Goal: Information Seeking & Learning: Find specific fact

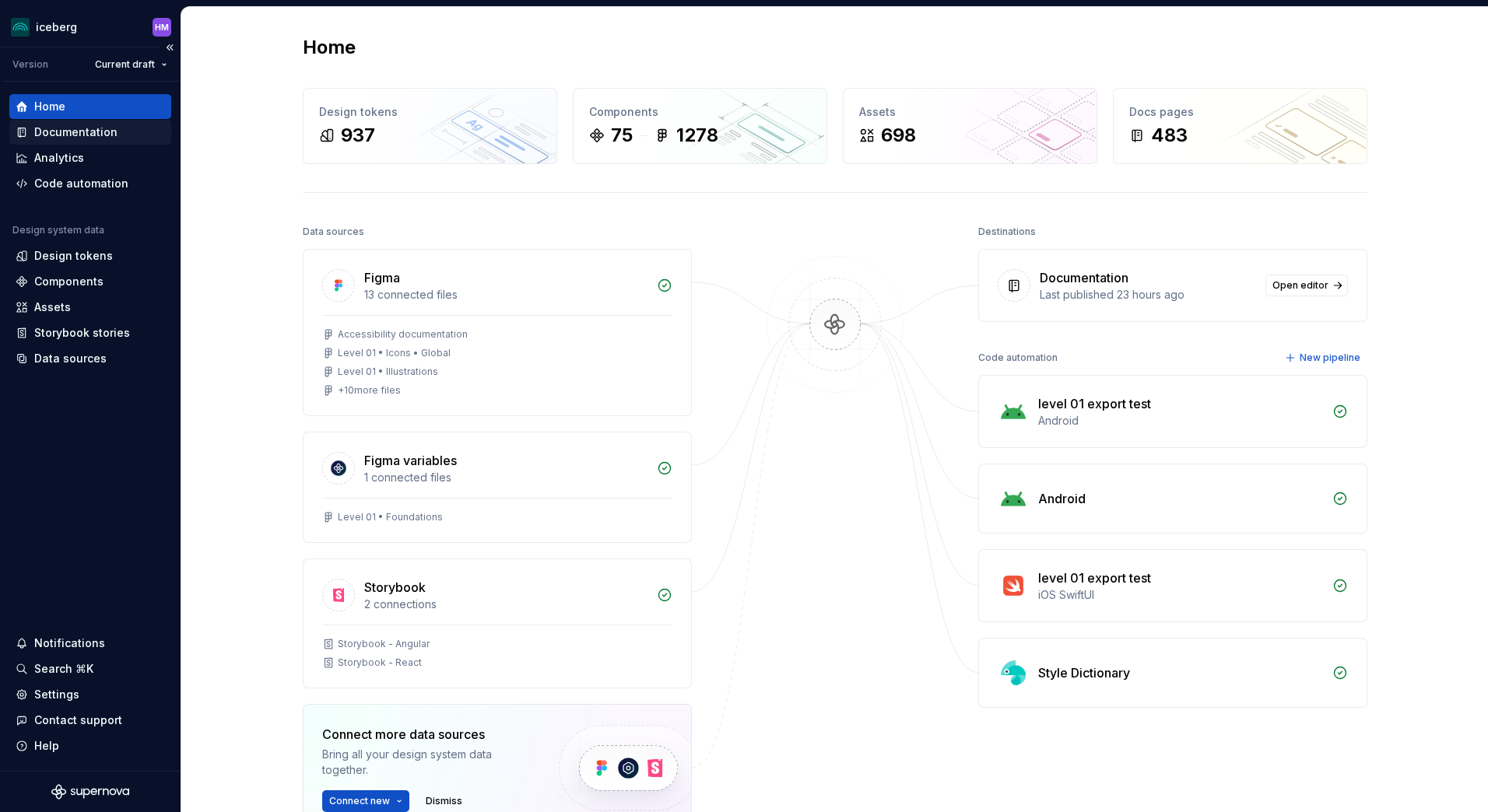
click at [68, 134] on div "Documentation" at bounding box center [76, 132] width 83 height 16
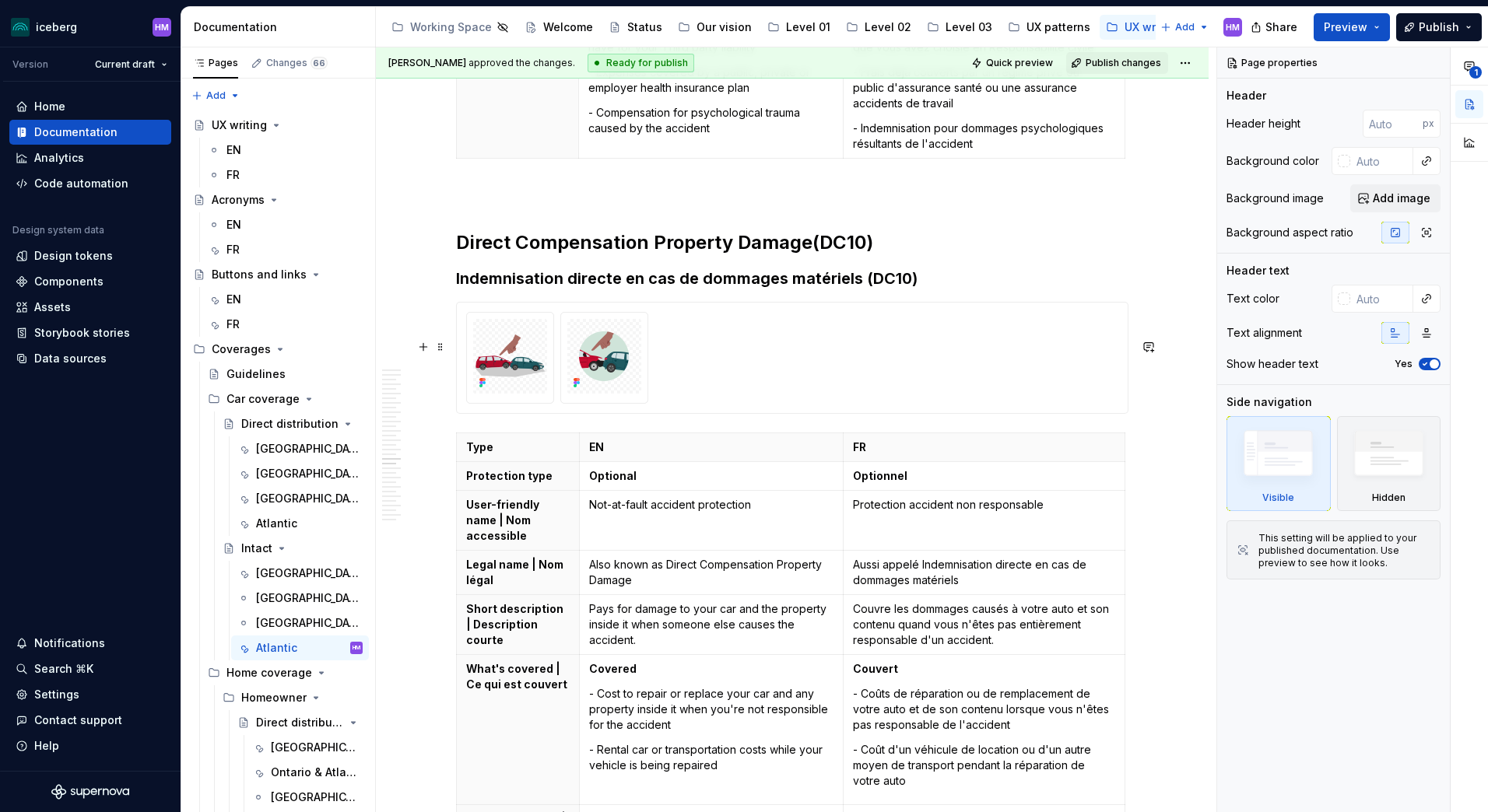
scroll to position [11750, 0]
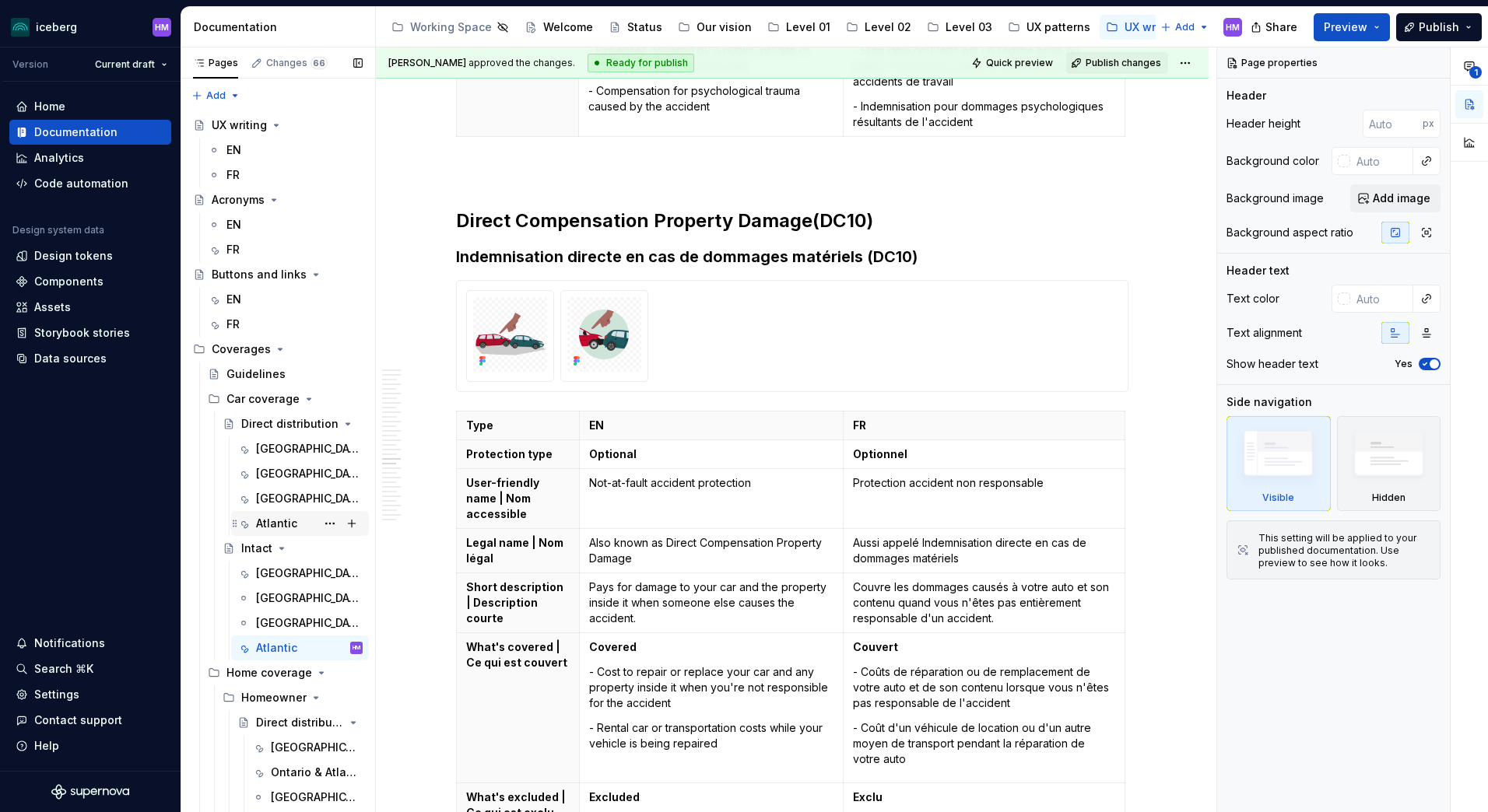
click at [271, 525] on div "Atlantic" at bounding box center [276, 524] width 41 height 16
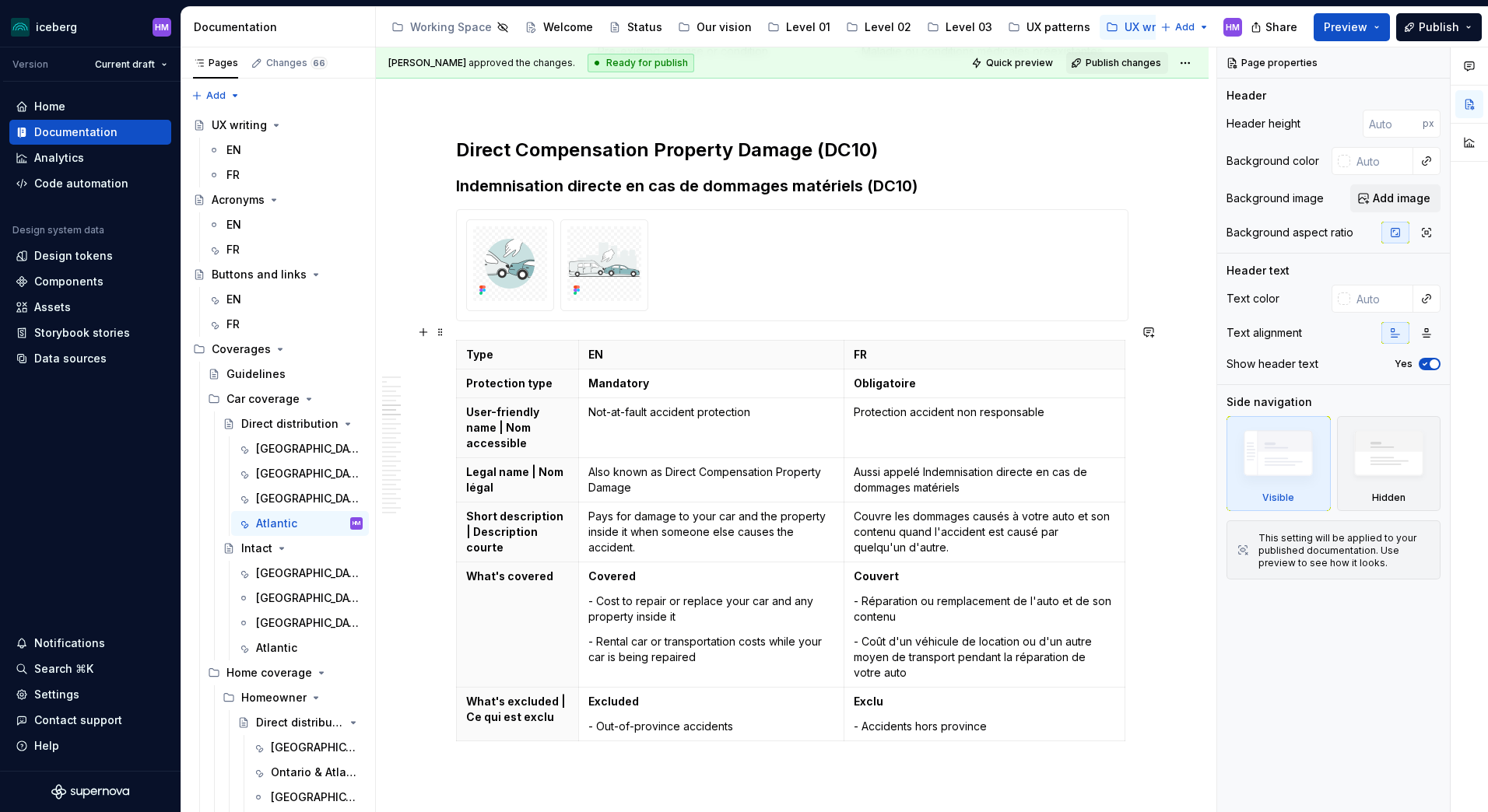
scroll to position [2101, 0]
type textarea "*"
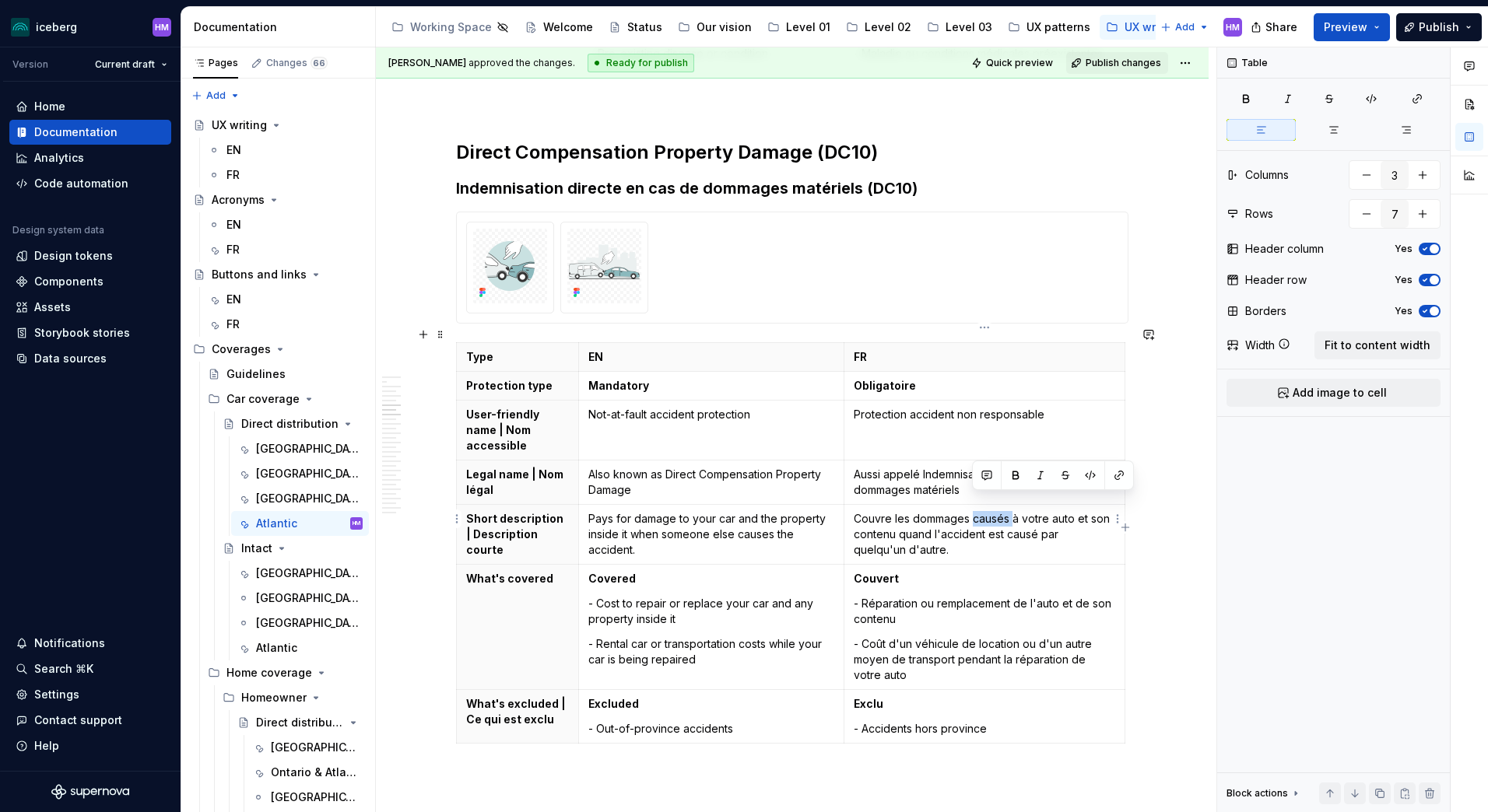
drag, startPoint x: 975, startPoint y: 502, endPoint x: 1014, endPoint y: 500, distance: 39.1
click at [1014, 511] on p "Couvre les dommages causés à votre auto et son contenu quand l'accident est cau…" at bounding box center [985, 534] width 262 height 47
drag, startPoint x: 920, startPoint y: 535, endPoint x: 855, endPoint y: 502, distance: 72.9
click at [855, 511] on p "Couvre les dommages à votre auto et son contenu quand l'accident est causé par …" at bounding box center [985, 534] width 262 height 47
copy p "Couvre les dommages à votre auto et son contenu quand l'accident est causé par …"
